Goal: Navigation & Orientation: Find specific page/section

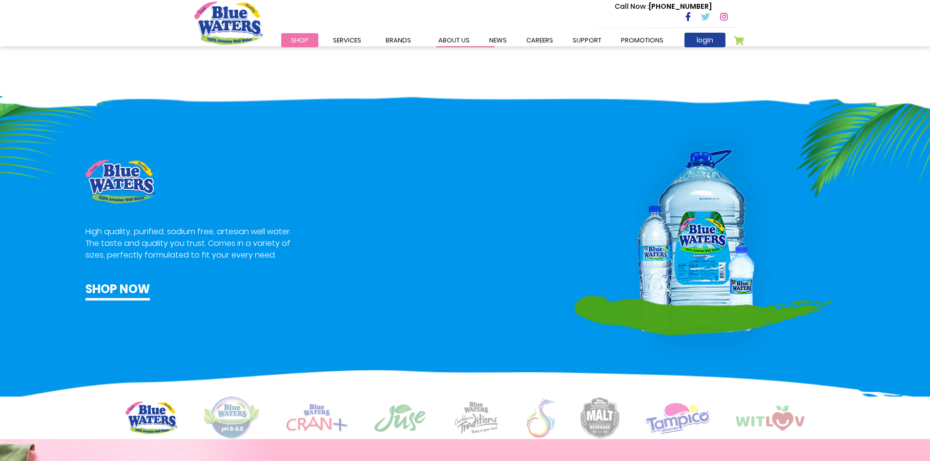
scroll to position [488, 0]
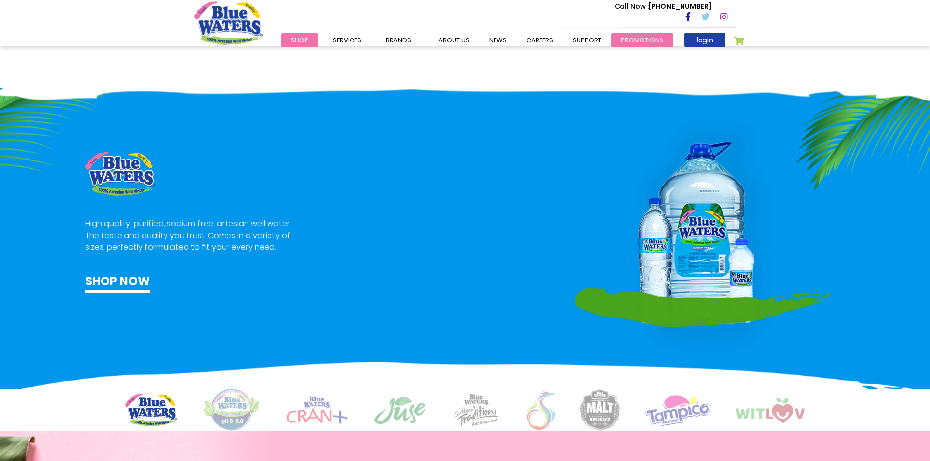
click at [636, 40] on link "Promotions" at bounding box center [642, 40] width 62 height 14
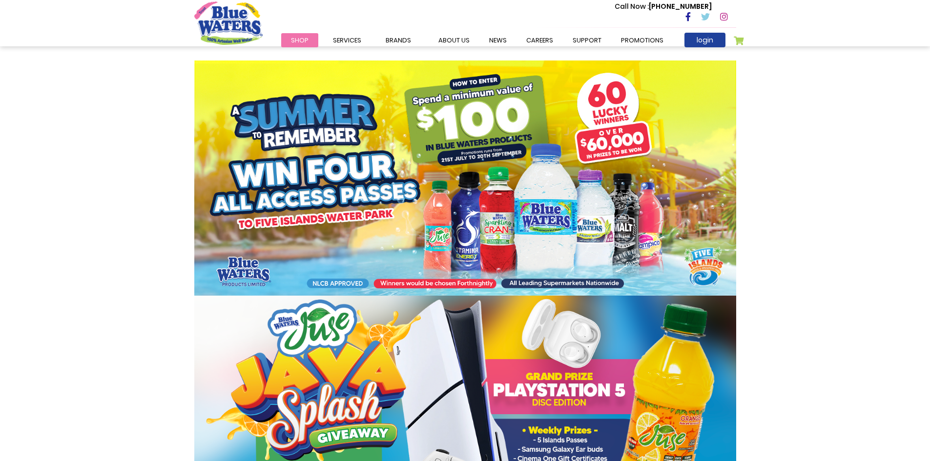
scroll to position [39, 0]
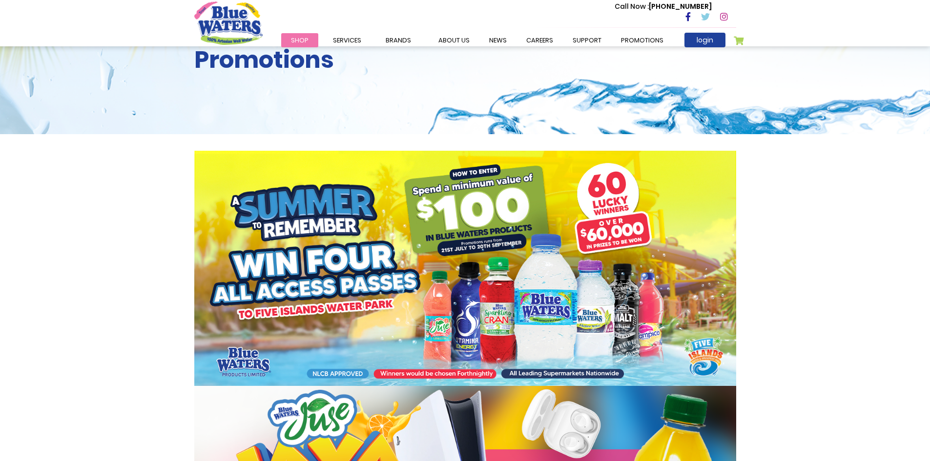
click at [472, 368] on img at bounding box center [465, 268] width 542 height 235
click at [472, 369] on img at bounding box center [465, 268] width 542 height 235
click at [480, 246] on img at bounding box center [465, 268] width 542 height 235
click at [653, 223] on img at bounding box center [465, 268] width 542 height 235
click at [498, 42] on link "News" at bounding box center [497, 40] width 37 height 14
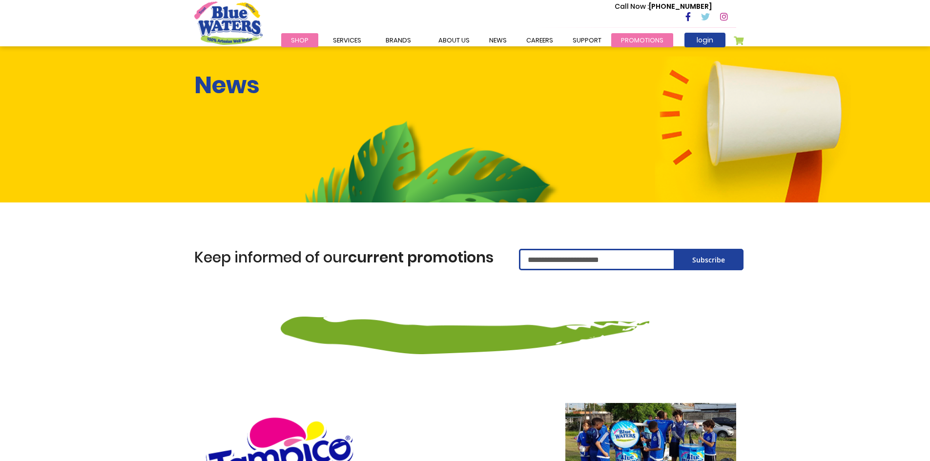
click at [621, 40] on link "Promotions" at bounding box center [642, 40] width 62 height 14
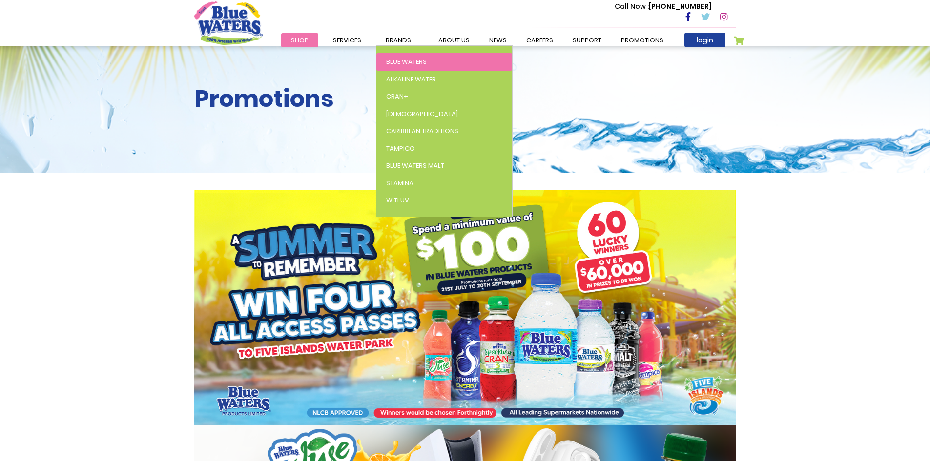
click at [402, 59] on span "Blue Waters" at bounding box center [406, 61] width 41 height 9
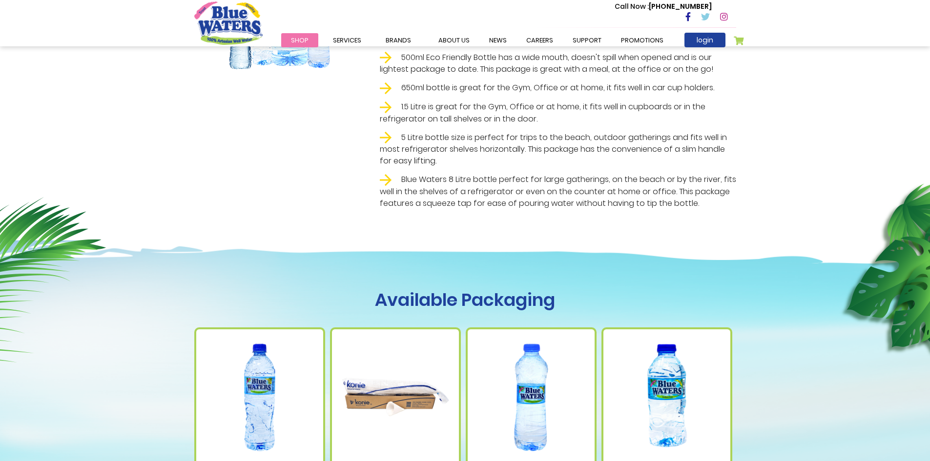
scroll to position [292, 0]
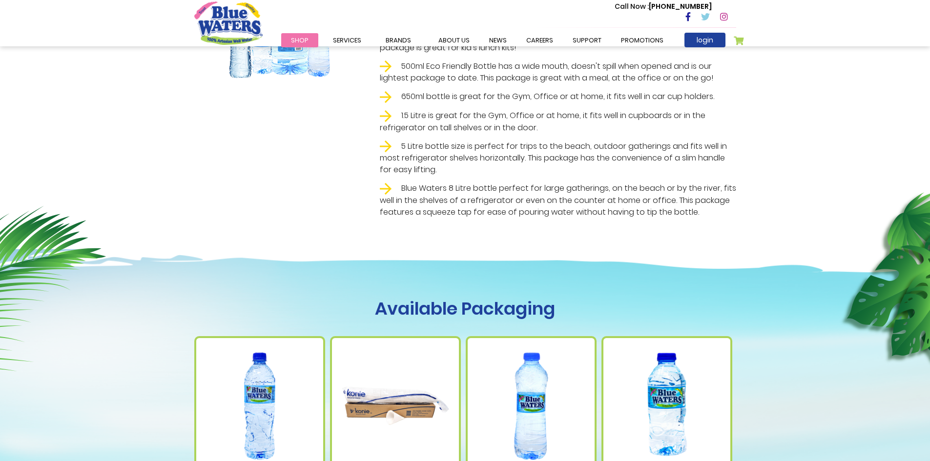
click at [645, 33] on div "Call Now : [PHONE_NUMBER]" at bounding box center [506, 17] width 459 height 34
click at [645, 37] on link "Promotions" at bounding box center [642, 40] width 62 height 14
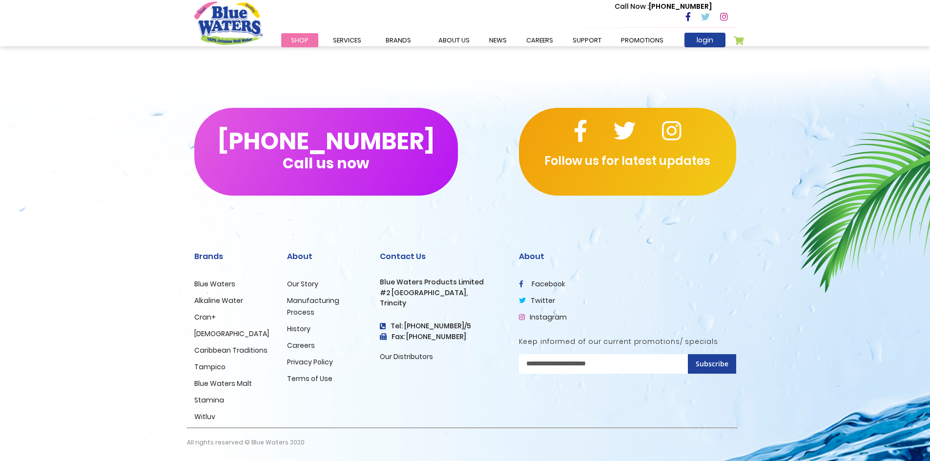
scroll to position [625, 0]
